Goal: Task Accomplishment & Management: Complete application form

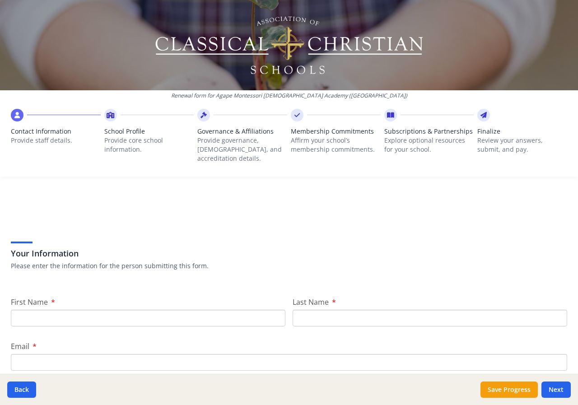
click at [45, 315] on input "First Name" at bounding box center [148, 318] width 275 height 17
type input "[PERSON_NAME]"
type input "[EMAIL_ADDRESS][DOMAIN_NAME]"
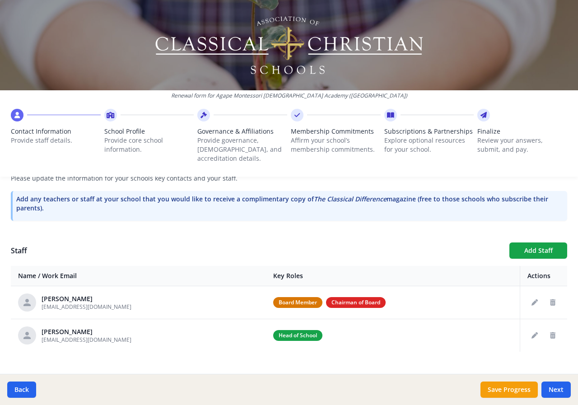
scroll to position [274, 0]
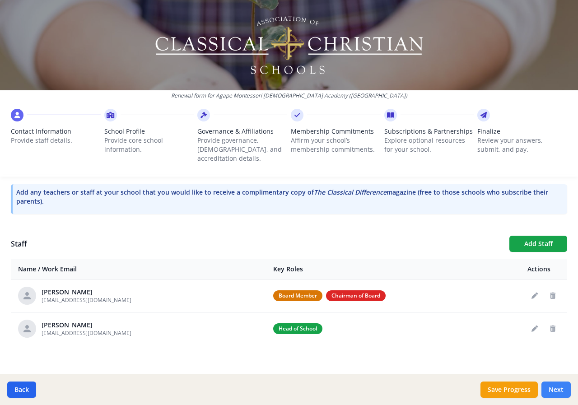
click at [552, 387] on button "Next" at bounding box center [556, 390] width 29 height 16
type input "[PHONE_NUMBER]"
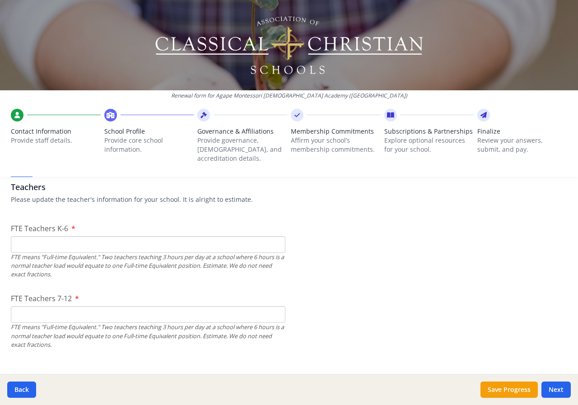
scroll to position [545, 0]
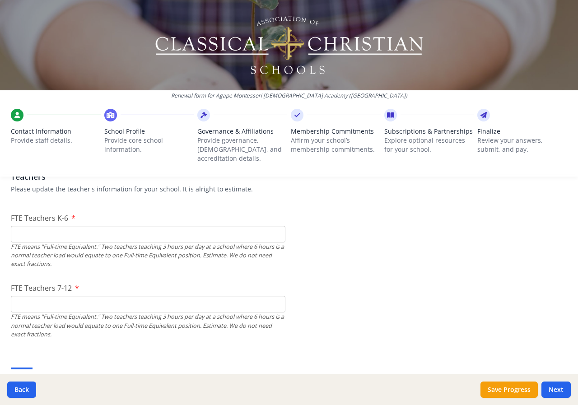
click at [21, 229] on input "FTE Teachers K-6" at bounding box center [148, 234] width 275 height 17
type input "5"
click at [49, 296] on input "FTE Teachers 7-12" at bounding box center [148, 304] width 275 height 17
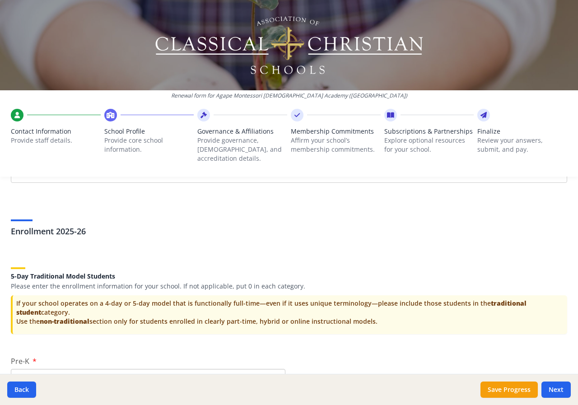
scroll to position [1810, 0]
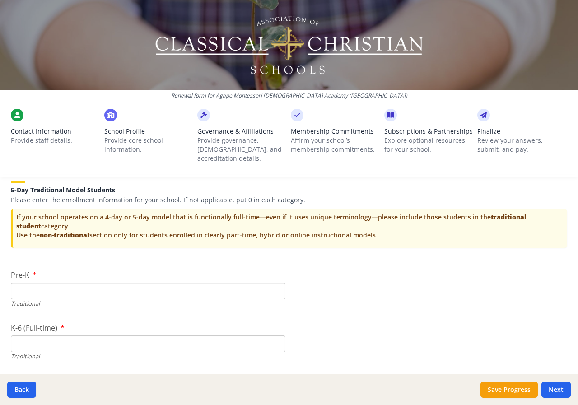
type input "8"
click at [24, 286] on input "Pre-K" at bounding box center [148, 291] width 275 height 17
type input "4"
click at [41, 336] on input "K-6 (Full-time)" at bounding box center [148, 344] width 275 height 17
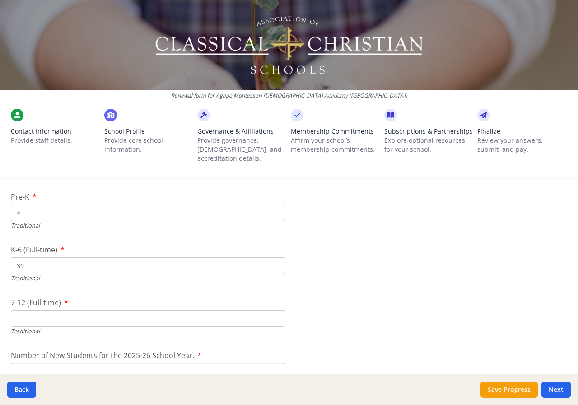
scroll to position [1946, 0]
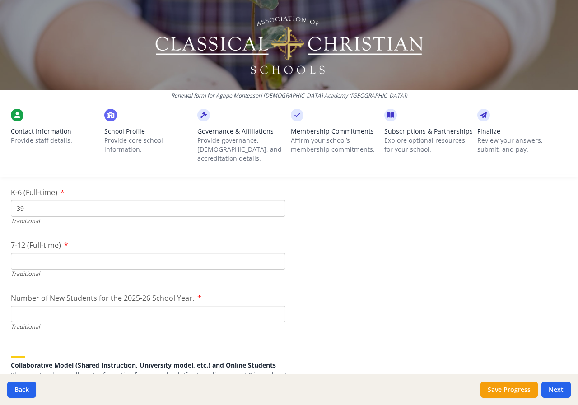
type input "39"
click at [47, 256] on input "7-12 (Full-time)" at bounding box center [148, 261] width 275 height 17
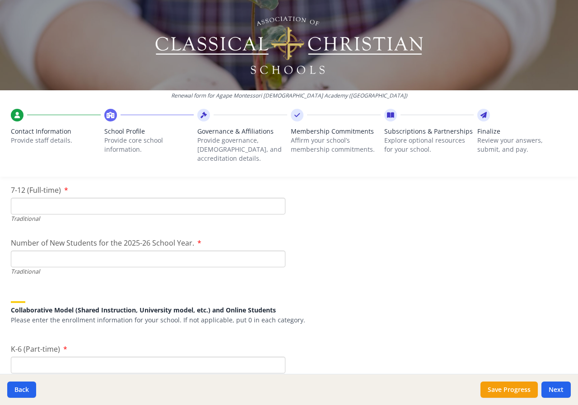
scroll to position [1991, 0]
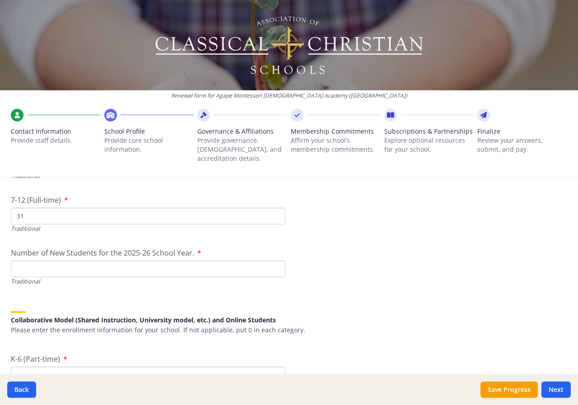
type input "31"
click at [37, 267] on input "Number of New Students for the 2025-26 School Year." at bounding box center [148, 269] width 275 height 17
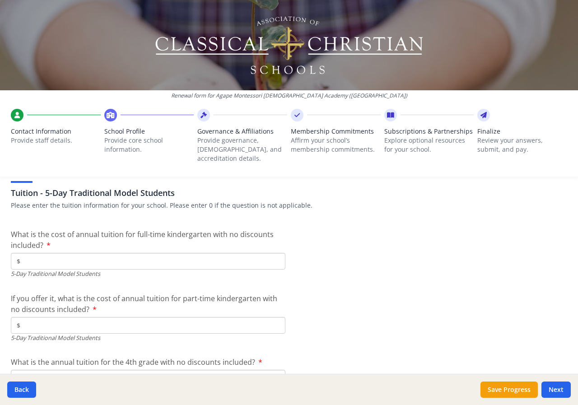
scroll to position [2352, 0]
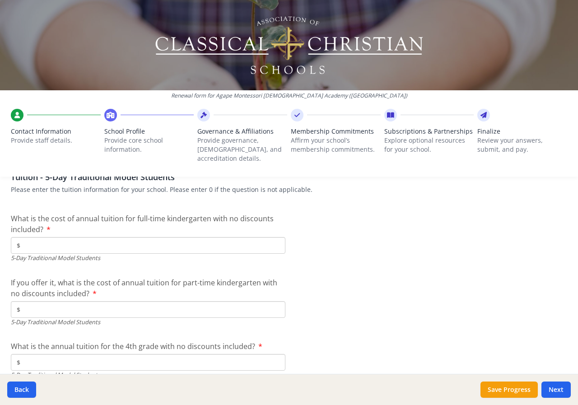
type input "10"
click at [33, 237] on input "$" at bounding box center [148, 245] width 275 height 17
type input "$4 700.00"
click at [37, 303] on input "$" at bounding box center [148, 309] width 275 height 17
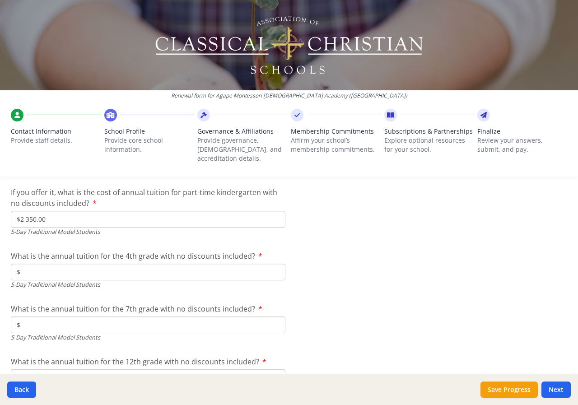
scroll to position [2397, 0]
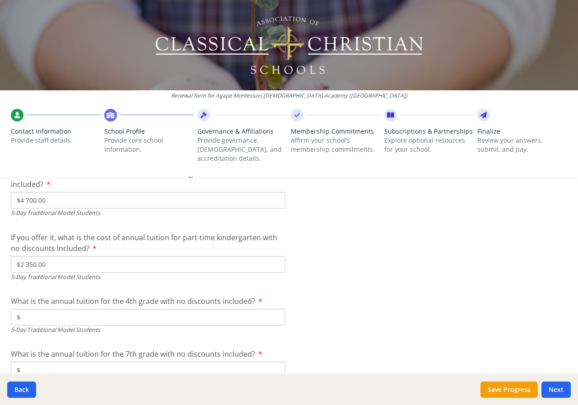
type input "$2 350.00"
click at [62, 298] on div "What is the annual tuition for the 4th grade with no discounts included? $ 5-Da…" at bounding box center [148, 315] width 275 height 38
click at [60, 309] on input "$" at bounding box center [148, 317] width 275 height 17
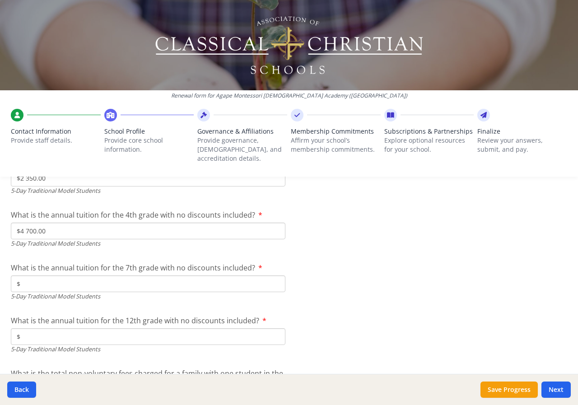
scroll to position [2488, 0]
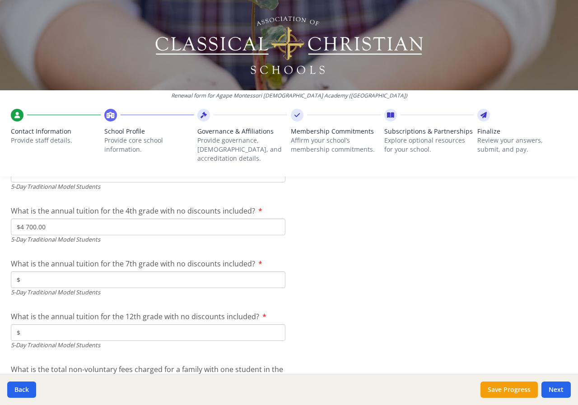
type input "$4 700.00"
click at [23, 272] on input "$" at bounding box center [148, 280] width 275 height 17
type input "$4 700"
click at [41, 314] on div "What is the annual tuition for the 12th grade with no discounts included? $ 5-D…" at bounding box center [148, 330] width 275 height 38
click at [27, 331] on input "$" at bounding box center [148, 332] width 275 height 17
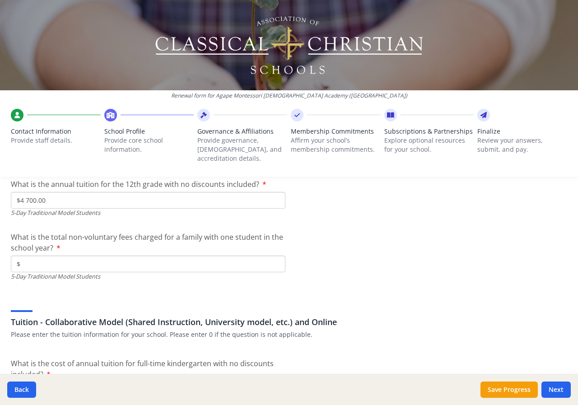
scroll to position [2623, 0]
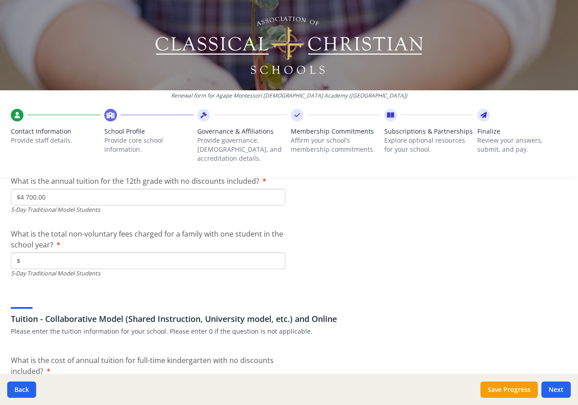
type input "$4 700.00"
click at [48, 257] on input "$" at bounding box center [148, 261] width 275 height 17
click at [23, 253] on input "$" at bounding box center [148, 261] width 275 height 17
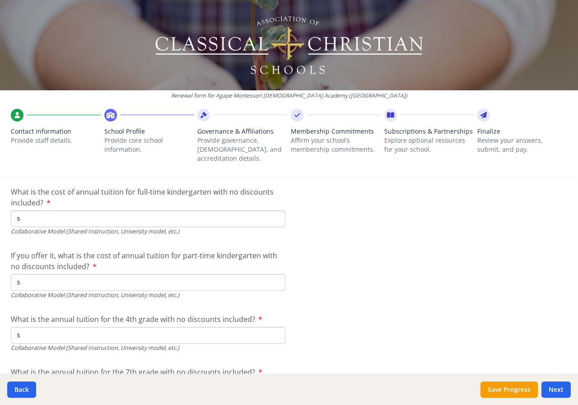
scroll to position [2743, 0]
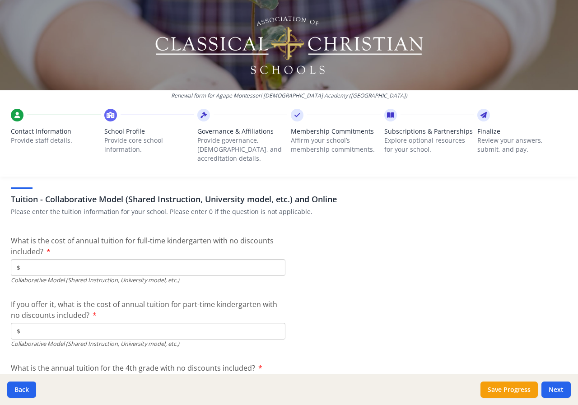
type input "$1 025"
click at [117, 265] on input "$" at bounding box center [148, 267] width 275 height 17
type input "$0"
click at [75, 323] on input "$" at bounding box center [148, 331] width 275 height 17
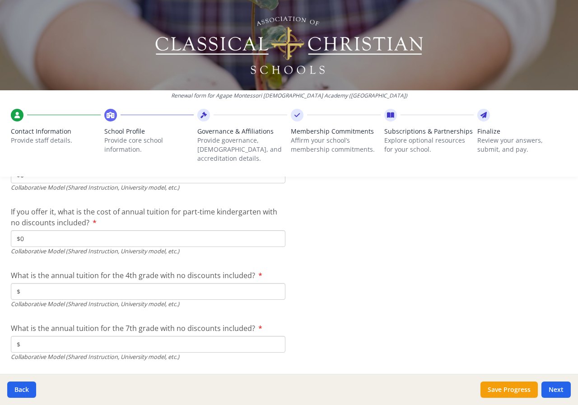
scroll to position [2969, 0]
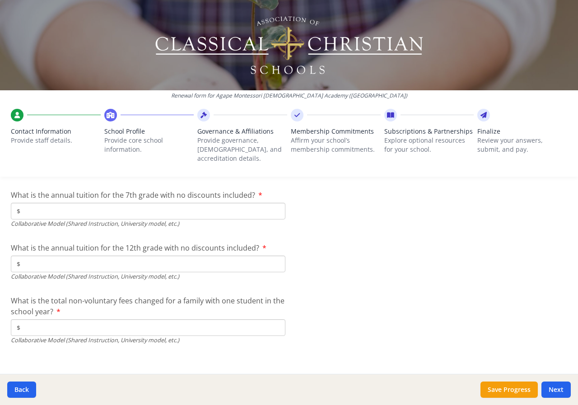
type input "$0"
click at [108, 256] on input "$" at bounding box center [148, 264] width 275 height 17
type input "$0"
click at [58, 319] on input "$" at bounding box center [148, 327] width 275 height 17
type input "$0"
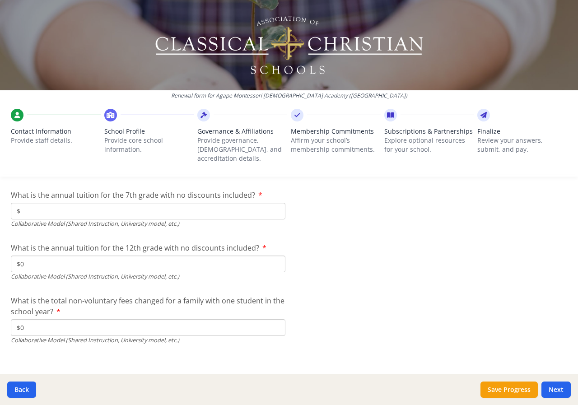
click at [48, 203] on input "$" at bounding box center [148, 211] width 275 height 17
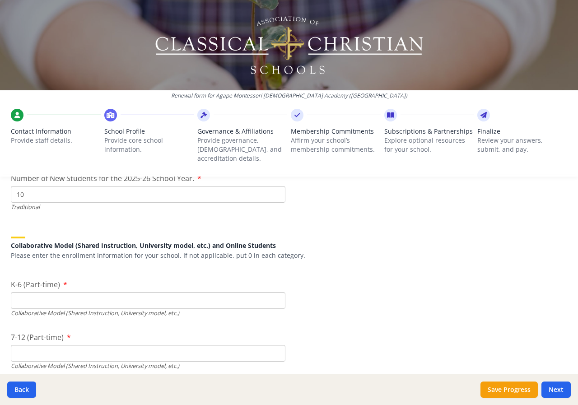
scroll to position [2201, 0]
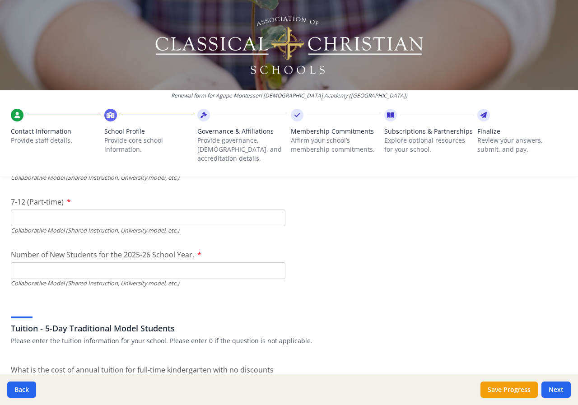
type input "$0"
click at [52, 263] on input "Number of New Students for the 2025-26 School Year." at bounding box center [148, 270] width 275 height 17
type input "0"
click at [56, 211] on input "7-12 (Part-time)" at bounding box center [148, 218] width 275 height 17
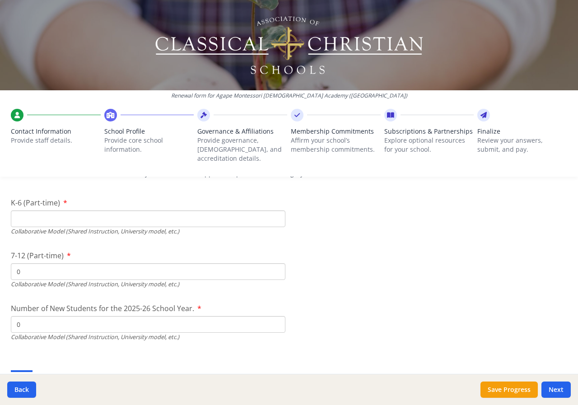
scroll to position [2065, 0]
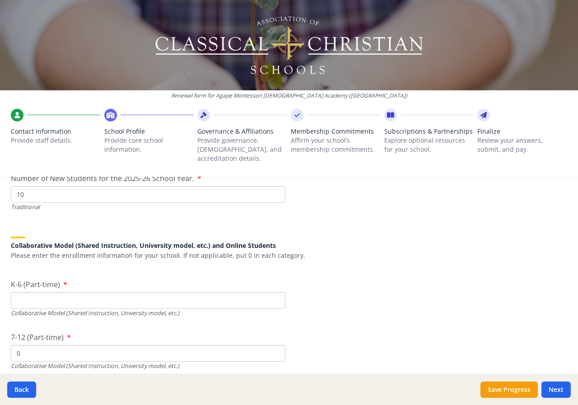
type input "0"
click at [36, 296] on input "K-6 (Part-time)" at bounding box center [148, 300] width 275 height 17
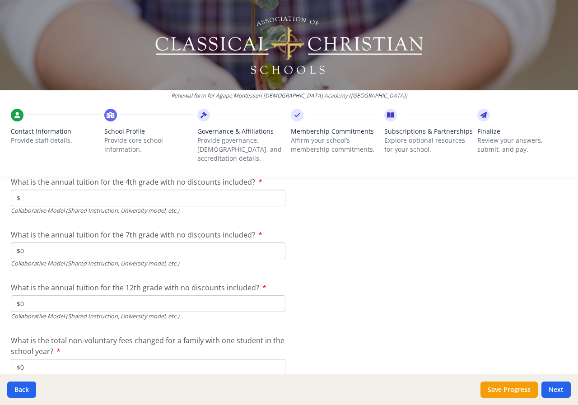
scroll to position [2969, 0]
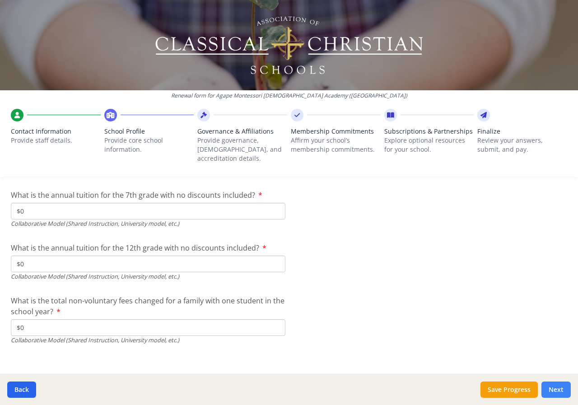
type input "0"
click at [546, 388] on button "Next" at bounding box center [556, 390] width 29 height 16
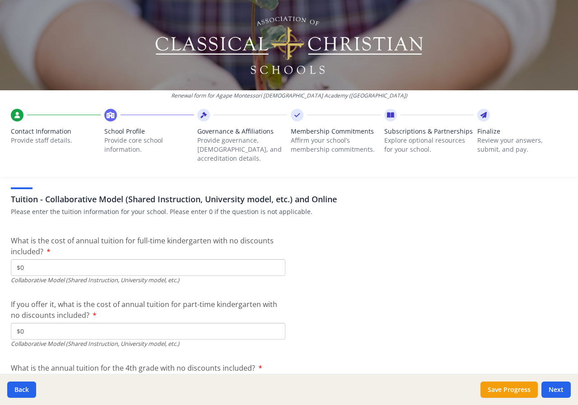
scroll to position [2864, 0]
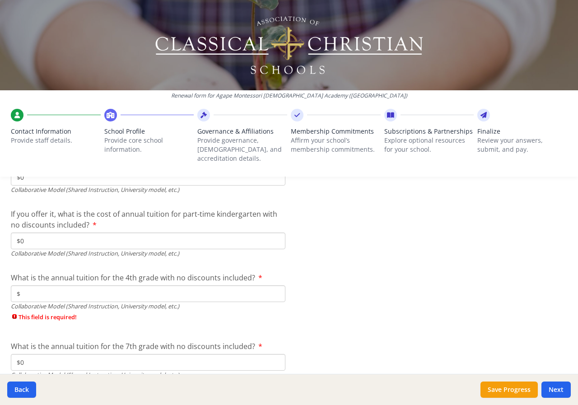
click at [94, 286] on input "$" at bounding box center [148, 294] width 275 height 17
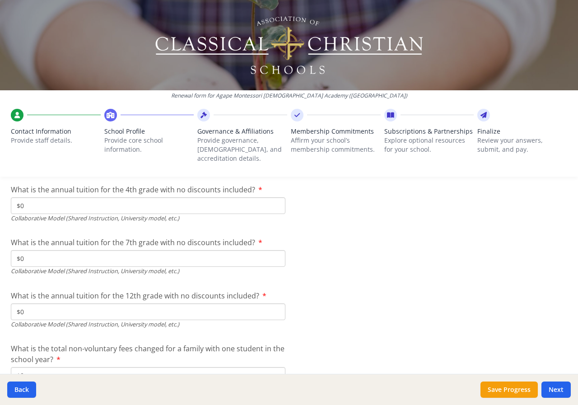
scroll to position [2954, 0]
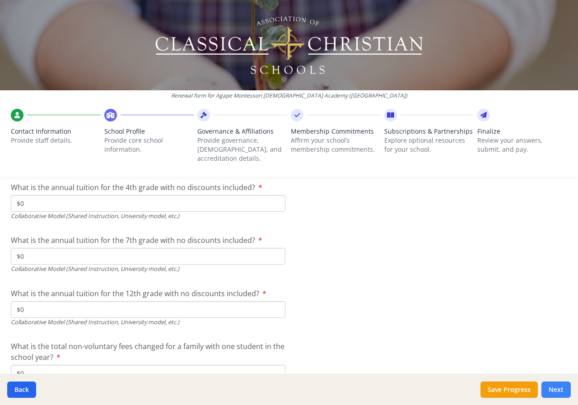
type input "$0"
click at [552, 384] on button "Next" at bounding box center [556, 390] width 29 height 16
click at [561, 388] on button "Next" at bounding box center [556, 390] width 29 height 16
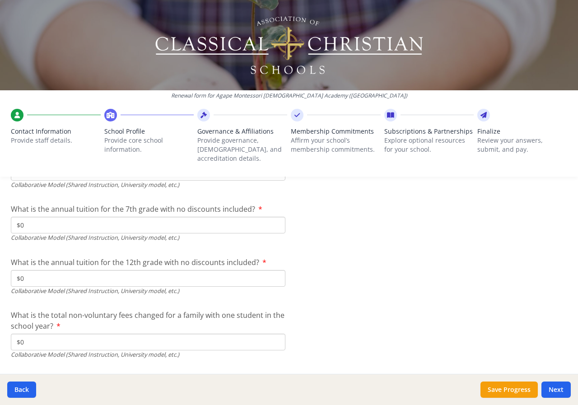
scroll to position [3000, 0]
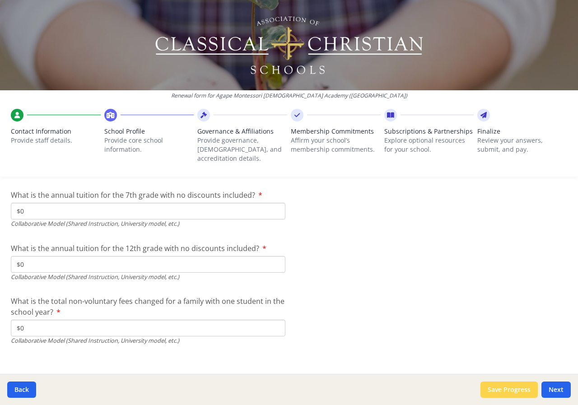
click at [513, 391] on button "Save Progress" at bounding box center [509, 390] width 57 height 16
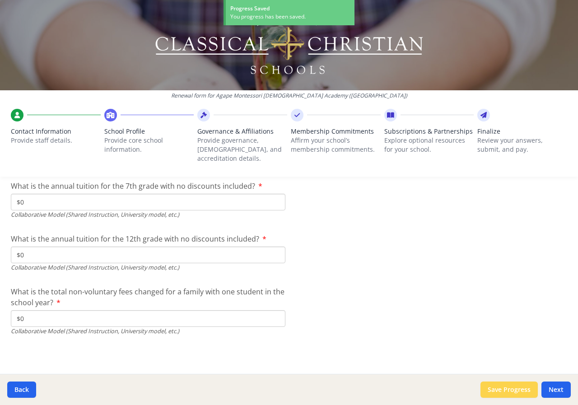
scroll to position [2969, 0]
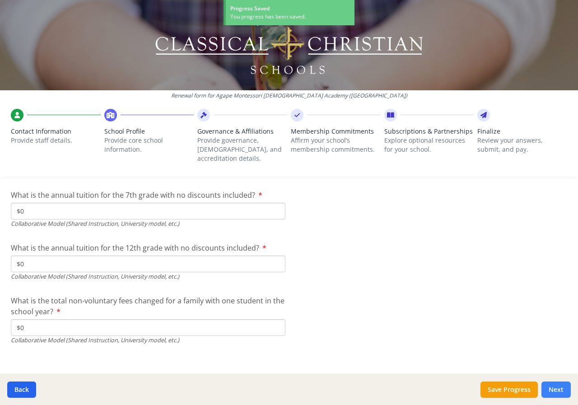
click at [563, 393] on button "Next" at bounding box center [556, 390] width 29 height 16
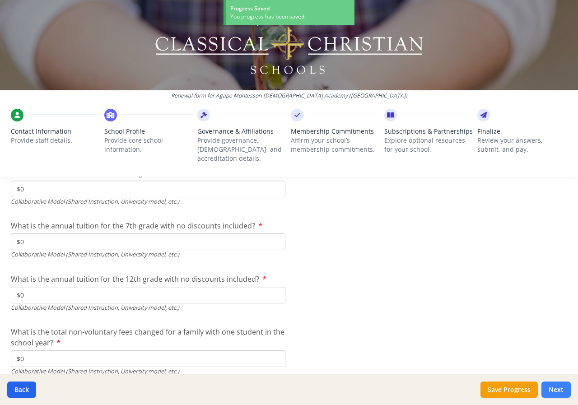
scroll to position [3000, 0]
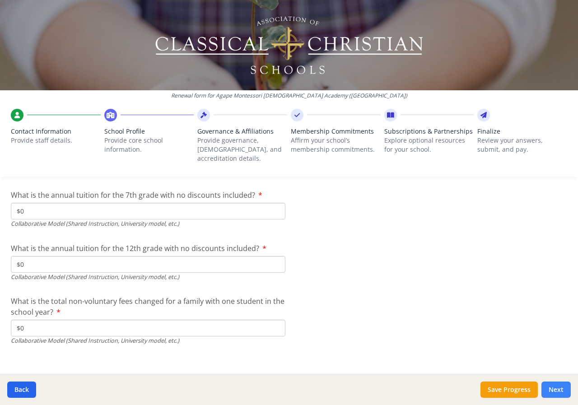
click at [567, 387] on button "Next" at bounding box center [556, 390] width 29 height 16
click at [554, 387] on button "Next" at bounding box center [556, 390] width 29 height 16
click at [201, 115] on icon at bounding box center [204, 115] width 6 height 9
click at [554, 384] on button "Next" at bounding box center [556, 390] width 29 height 16
click at [25, 387] on button "Back" at bounding box center [21, 390] width 29 height 16
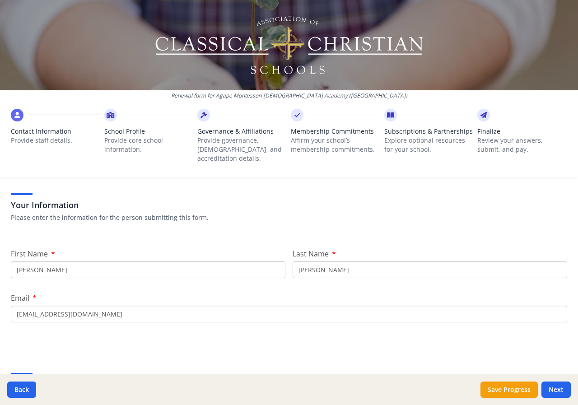
scroll to position [274, 0]
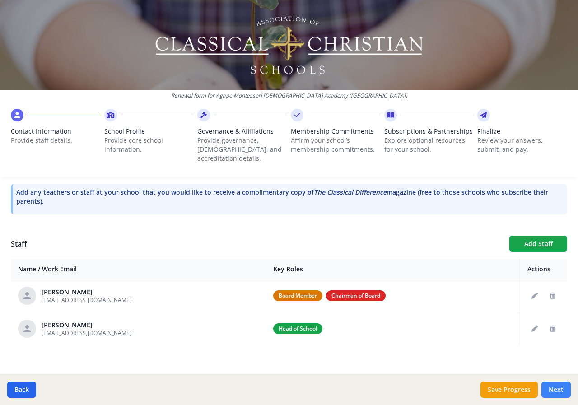
click at [561, 388] on button "Next" at bounding box center [556, 390] width 29 height 16
type input "[PHONE_NUMBER]"
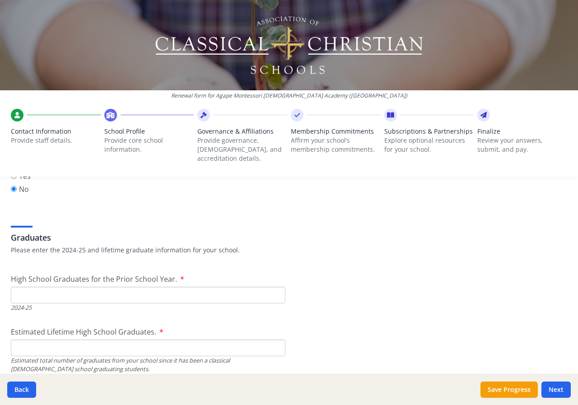
scroll to position [1223, 0]
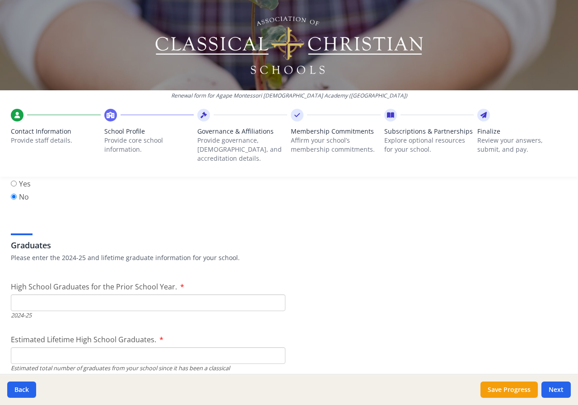
click at [113, 297] on input "High School Graduates for the Prior School Year." at bounding box center [148, 303] width 275 height 17
type input "5"
click at [37, 348] on input "Estimated Lifetime High School Graduates." at bounding box center [148, 355] width 275 height 17
type input "29"
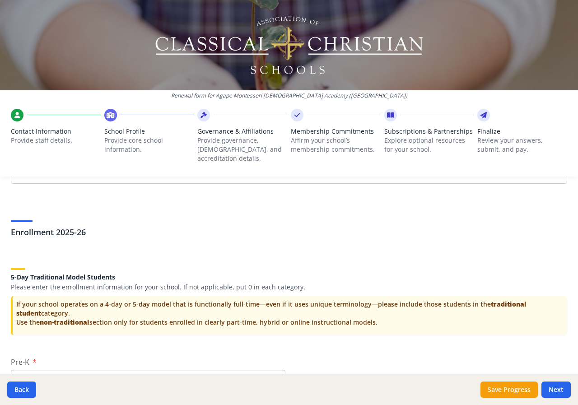
scroll to position [1720, 0]
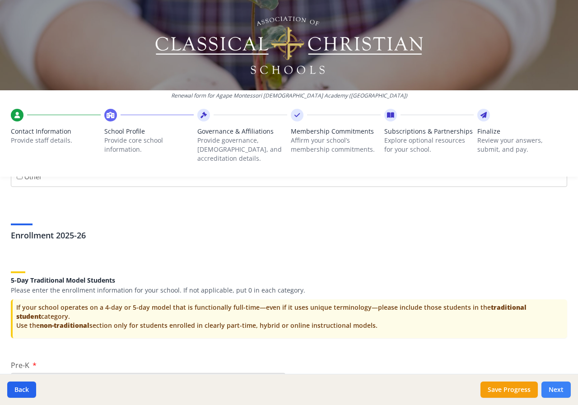
click at [557, 390] on button "Next" at bounding box center [556, 390] width 29 height 16
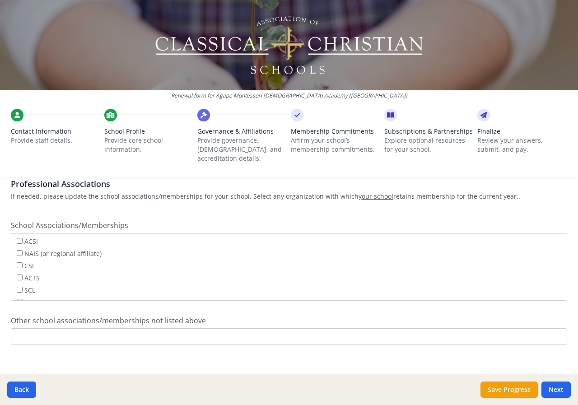
scroll to position [73, 0]
click at [559, 389] on button "Next" at bounding box center [556, 390] width 29 height 16
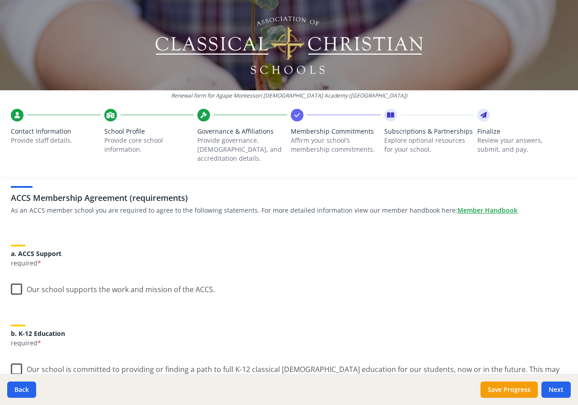
scroll to position [136, 0]
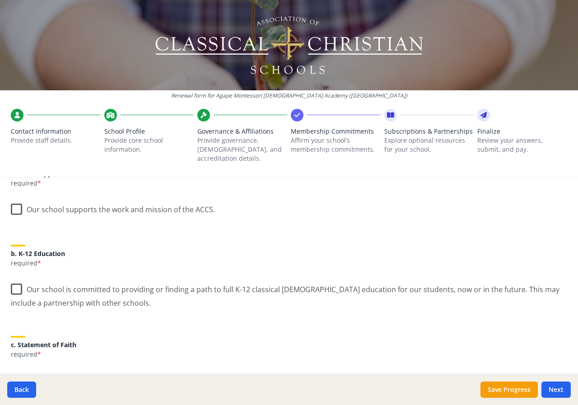
click at [16, 200] on label "Our school supports the work and mission of the ACCS." at bounding box center [113, 207] width 204 height 19
click at [0, 0] on input "Our school supports the work and mission of the ACCS." at bounding box center [0, 0] width 0 height 0
click at [16, 279] on label "Our school is committed to providing or finding a path to full K-12 classical […" at bounding box center [289, 293] width 557 height 30
click at [0, 0] on input "Our school is committed to providing or finding a path to full K-12 classical […" at bounding box center [0, 0] width 0 height 0
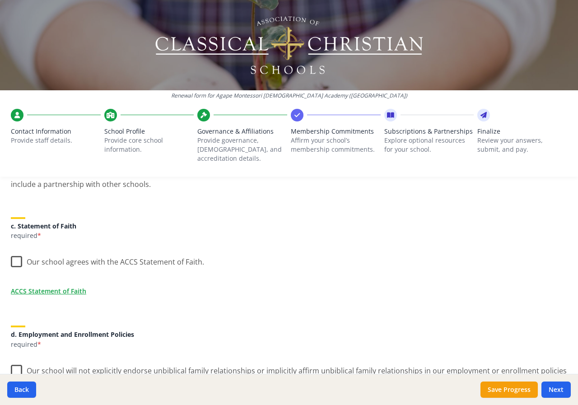
scroll to position [271, 0]
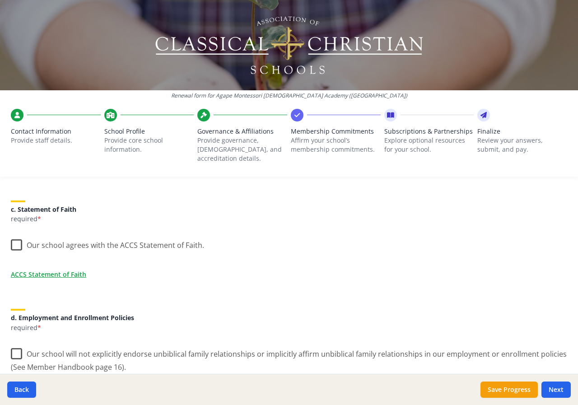
click at [15, 234] on label "Our school agrees with the ACCS Statement of Faith." at bounding box center [107, 243] width 193 height 19
click at [0, 0] on input "Our school agrees with the ACCS Statement of Faith." at bounding box center [0, 0] width 0 height 0
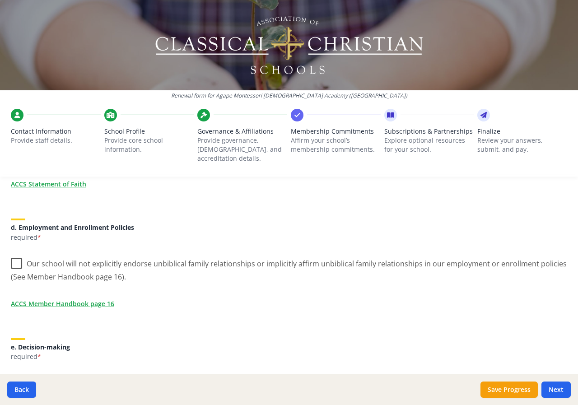
click at [8, 253] on div "ACCS Membership Agreement (requirements) As an ACCS member school you are requi…" at bounding box center [289, 335] width 578 height 983
click at [15, 254] on label "Our school will not explicitly endorse unbiblical family relationships or impli…" at bounding box center [289, 267] width 557 height 30
click at [0, 0] on input "Our school will not explicitly endorse unbiblical family relationships or impli…" at bounding box center [0, 0] width 0 height 0
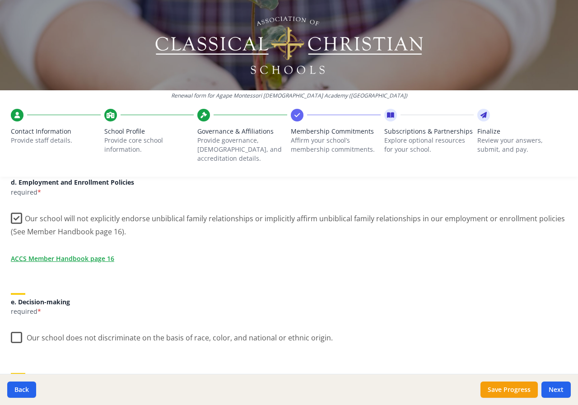
click at [16, 328] on label "Our school does not discriminate on the basis of race, color, and national or e…" at bounding box center [172, 335] width 322 height 19
click at [0, 0] on input "Our school does not discriminate on the basis of race, color, and national or e…" at bounding box center [0, 0] width 0 height 0
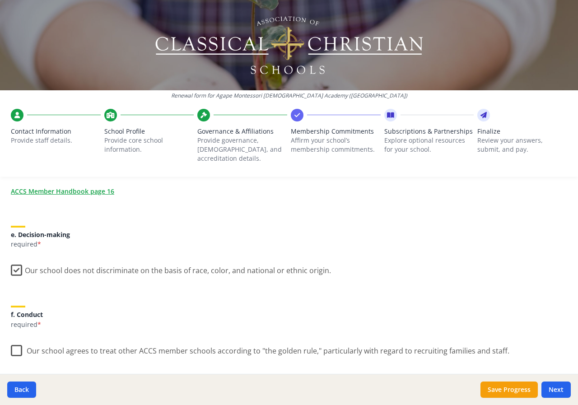
scroll to position [542, 0]
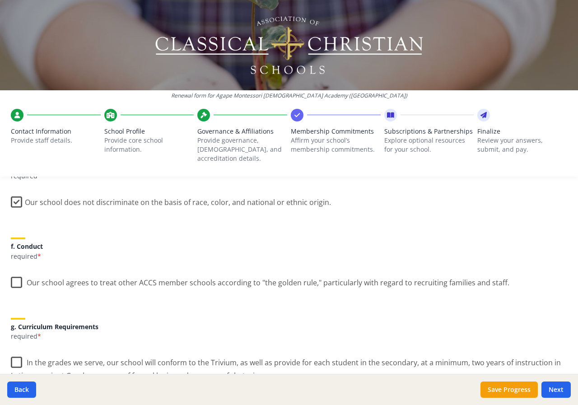
click at [10, 272] on div "ACCS Membership Agreement (requirements) As an ACCS member school you are requi…" at bounding box center [289, 154] width 578 height 983
click at [18, 273] on label "Our school agrees to treat other ACCS member schools according to "the golden r…" at bounding box center [260, 280] width 499 height 19
click at [0, 0] on input "Our school agrees to treat other ACCS member schools according to "the golden r…" at bounding box center [0, 0] width 0 height 0
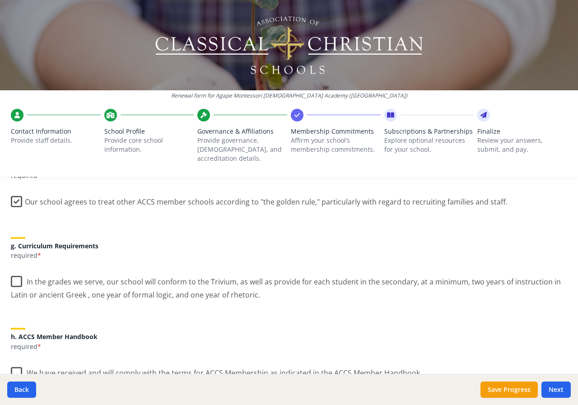
scroll to position [678, 0]
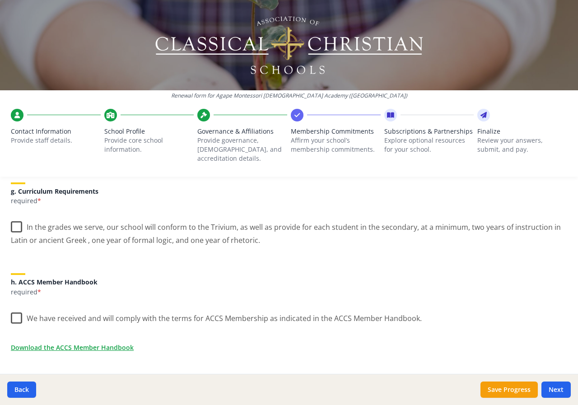
click at [17, 217] on label "In the grades we serve, our school will conform to the Trivium, as well as prov…" at bounding box center [289, 230] width 557 height 30
click at [0, 0] on input "In the grades we serve, our school will conform to the Trivium, as well as prov…" at bounding box center [0, 0] width 0 height 0
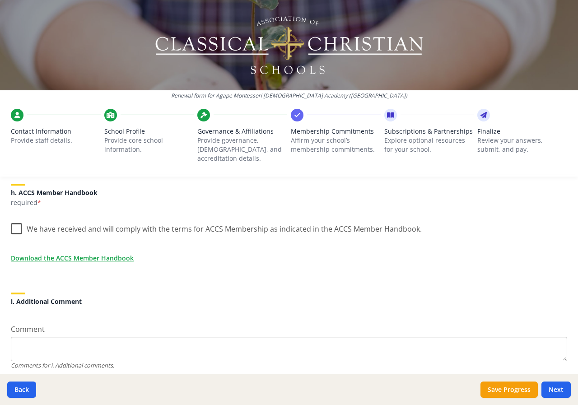
scroll to position [768, 0]
click at [14, 218] on label "We have received and will comply with the terms for ACCS Membership as indicate…" at bounding box center [216, 225] width 411 height 19
click at [0, 0] on input "We have received and will comply with the terms for ACCS Membership as indicate…" at bounding box center [0, 0] width 0 height 0
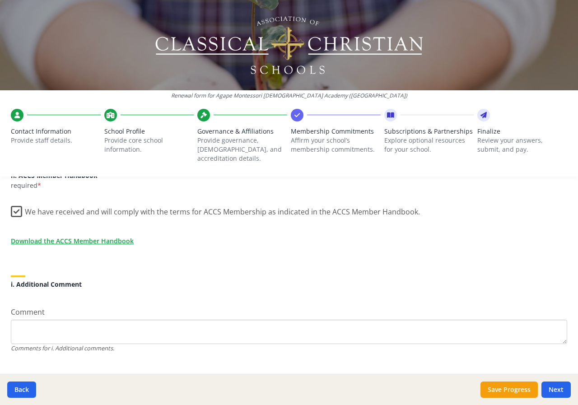
scroll to position [792, 0]
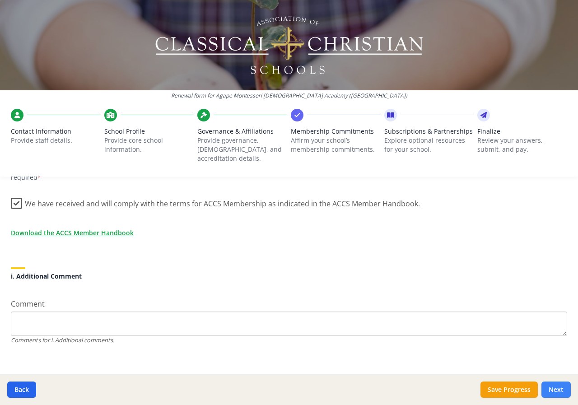
click at [563, 392] on button "Next" at bounding box center [556, 390] width 29 height 16
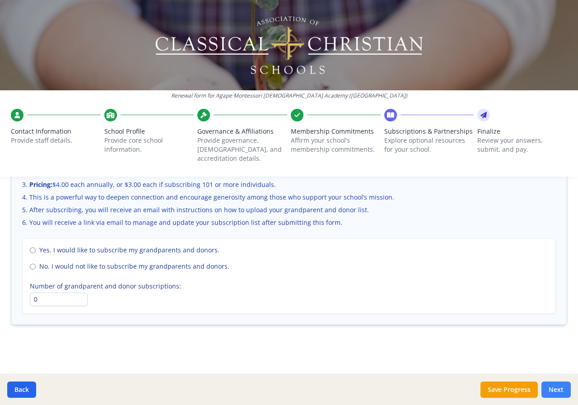
scroll to position [627, 0]
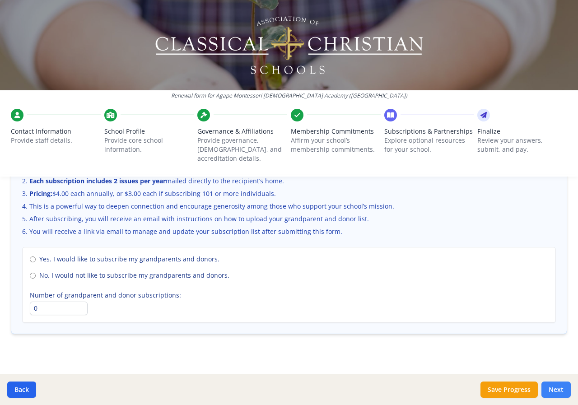
click at [554, 387] on button "Next" at bounding box center [556, 390] width 29 height 16
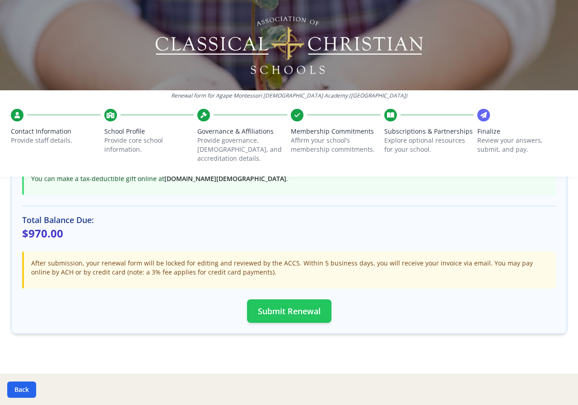
click at [284, 300] on button "Submit Renewal" at bounding box center [289, 311] width 84 height 23
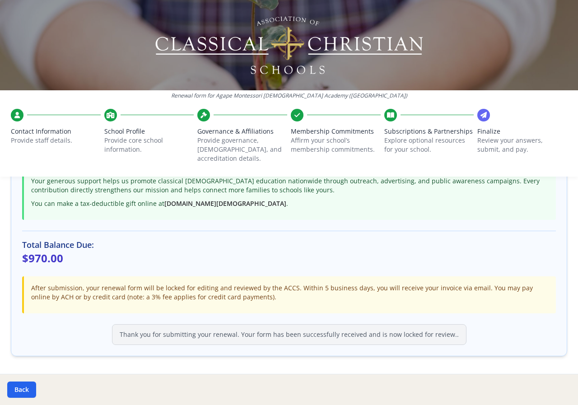
scroll to position [243, 0]
